Goal: Task Accomplishment & Management: Manage account settings

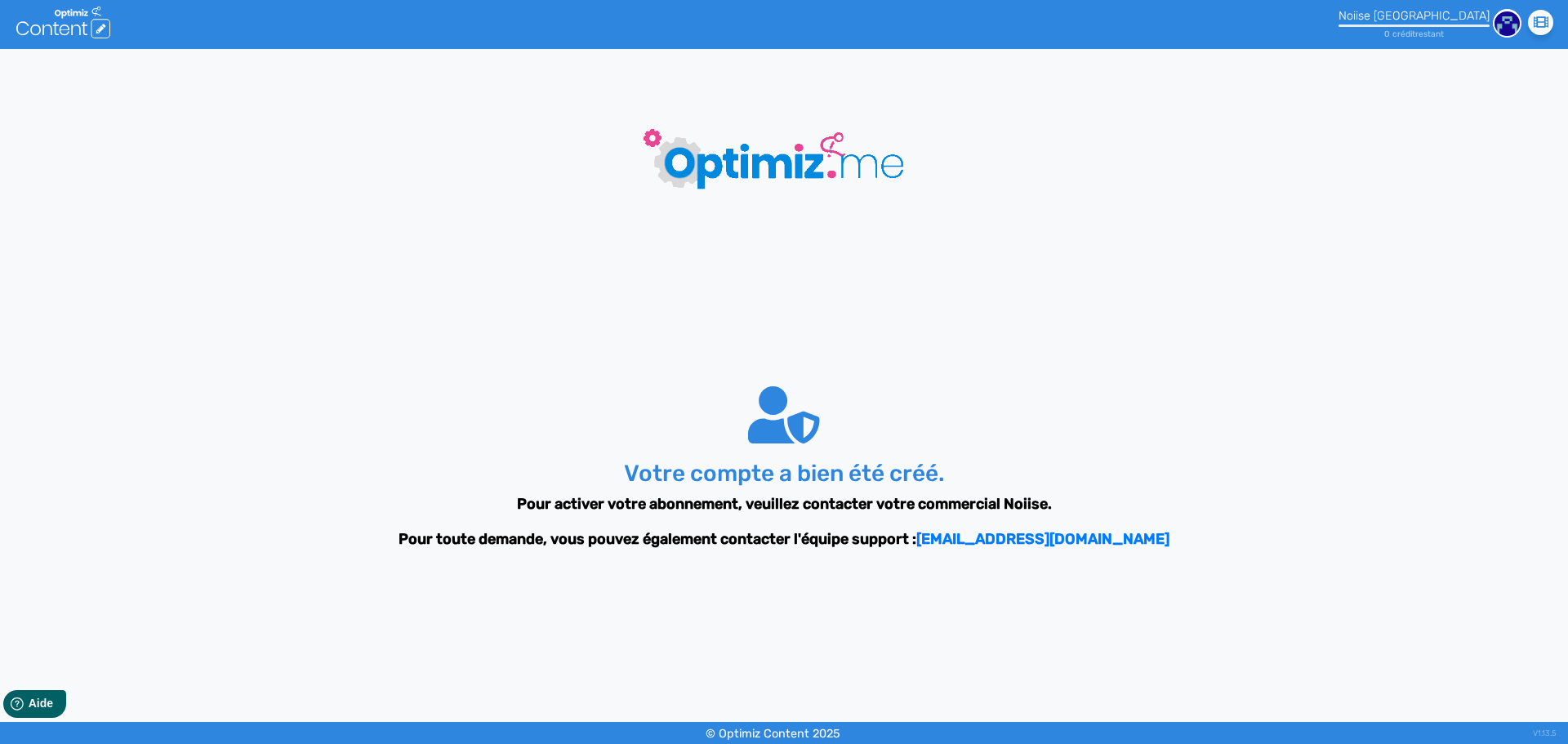
click at [1499, 28] on img at bounding box center [1507, 23] width 28 height 28
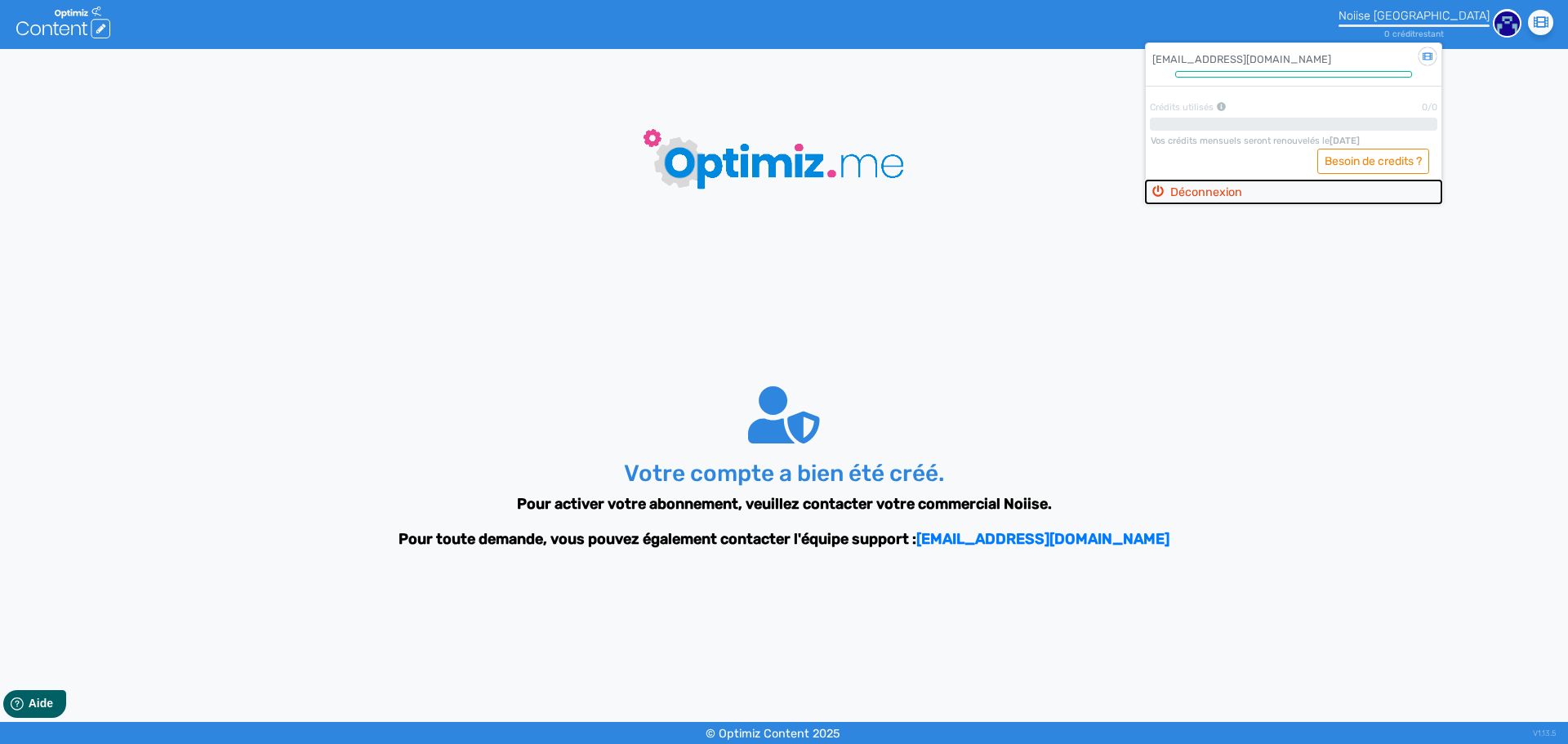
click at [1301, 182] on button "Déconnexion" at bounding box center [1293, 192] width 296 height 24
